Goal: Complete application form

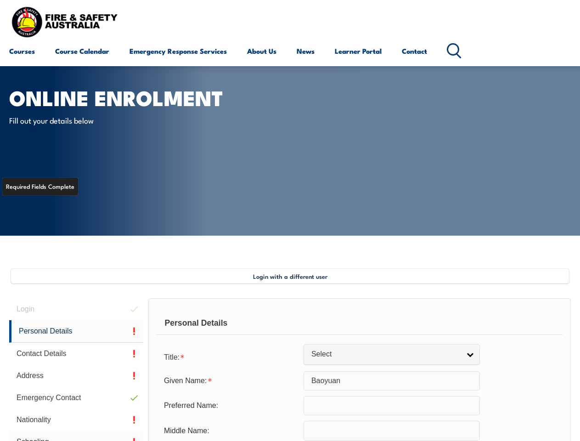
scroll to position [223, 0]
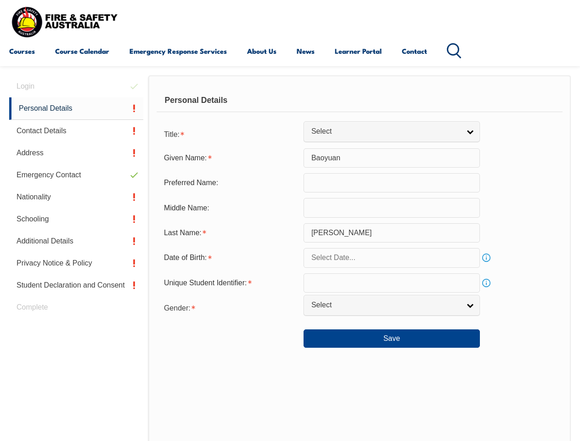
click at [290, 109] on div "Personal Details" at bounding box center [360, 100] width 406 height 23
click at [290, 258] on div "Date of Birth:" at bounding box center [230, 257] width 147 height 17
click at [76, 86] on div "Login Personal Details Contact Details Address Emergency Contact Nationality Sc…" at bounding box center [78, 313] width 139 height 477
click at [76, 108] on link "Personal Details" at bounding box center [76, 108] width 134 height 22
click at [76, 131] on link "Contact Details" at bounding box center [76, 131] width 134 height 22
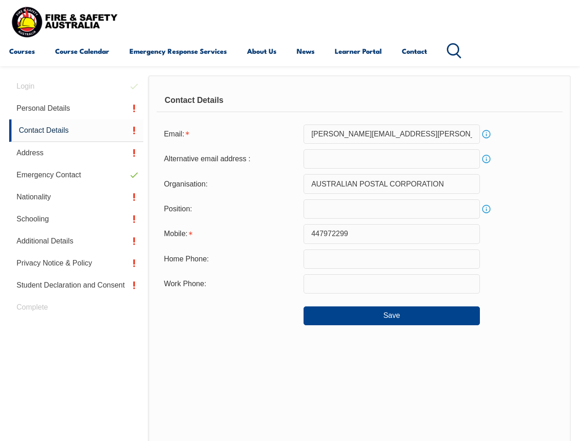
click at [76, 153] on link "Address" at bounding box center [76, 153] width 134 height 22
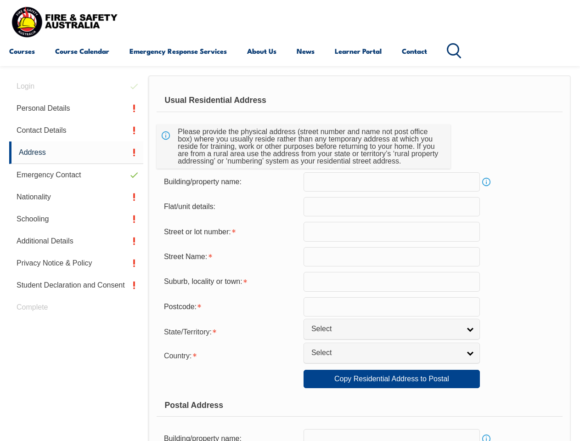
click at [76, 175] on link "Emergency Contact" at bounding box center [76, 175] width 134 height 22
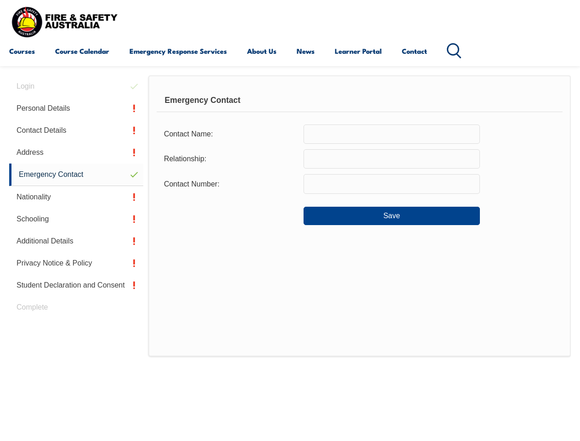
click at [76, 197] on link "Nationality" at bounding box center [76, 197] width 134 height 22
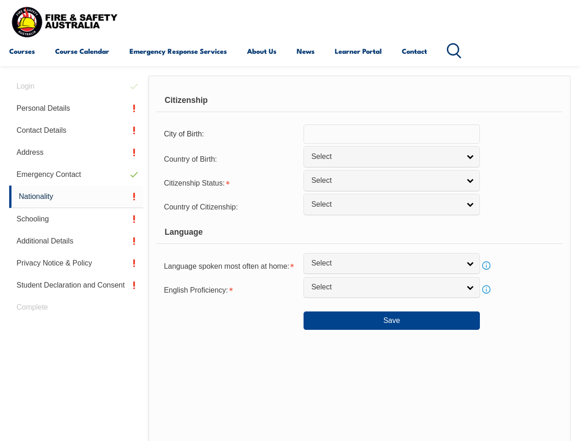
click at [76, 219] on link "Schooling" at bounding box center [76, 219] width 134 height 22
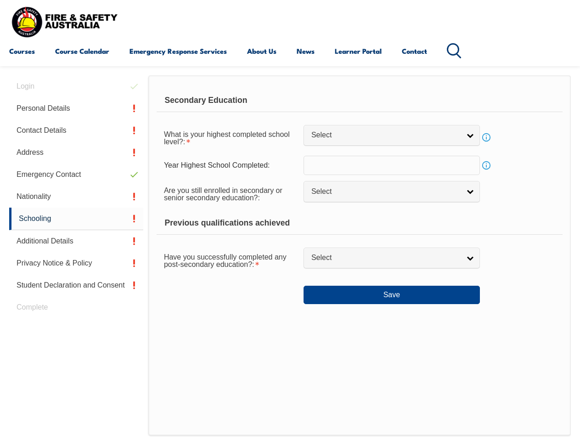
click at [76, 241] on link "Additional Details" at bounding box center [76, 241] width 134 height 22
